Goal: Book appointment/travel/reservation

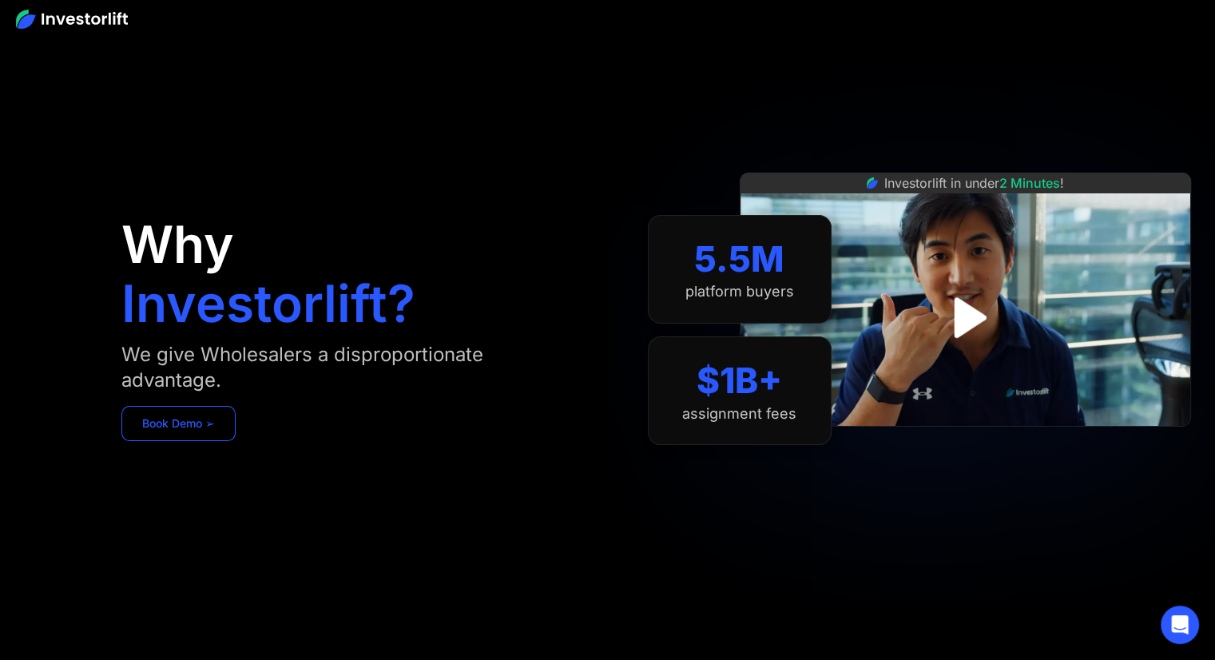
click at [218, 425] on link "Book Demo ➢" at bounding box center [178, 423] width 114 height 35
